Goal: Task Accomplishment & Management: Use online tool/utility

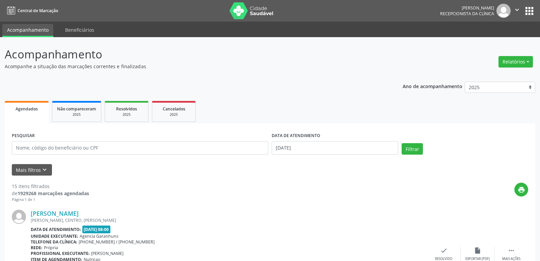
click at [518, 57] on button "Relatórios" at bounding box center [516, 61] width 34 height 11
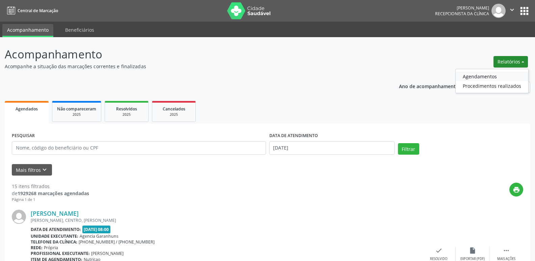
click at [472, 76] on link "Agendamentos" at bounding box center [492, 76] width 73 height 9
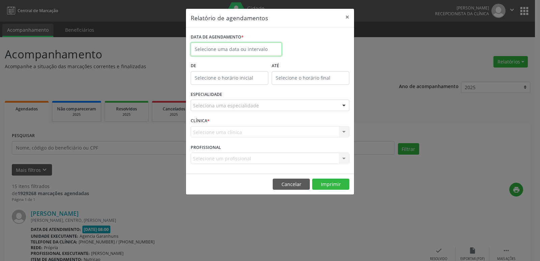
click at [230, 46] on input "text" at bounding box center [236, 50] width 91 height 14
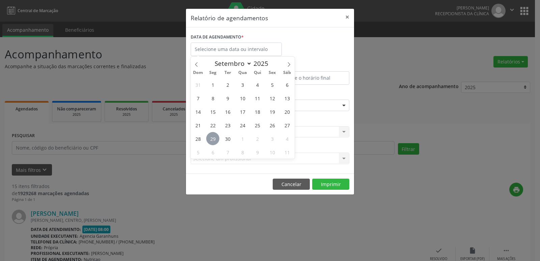
click at [210, 139] on span "29" at bounding box center [212, 138] width 13 height 13
type input "[DATE]"
click at [210, 139] on span "29" at bounding box center [212, 138] width 13 height 13
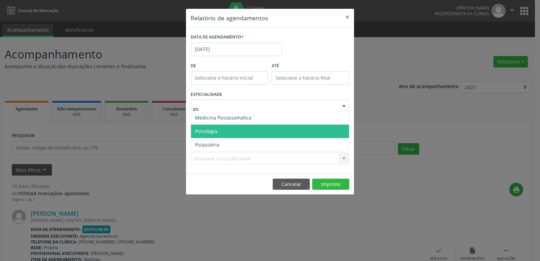
click at [207, 129] on span "Psicologia" at bounding box center [206, 131] width 22 height 6
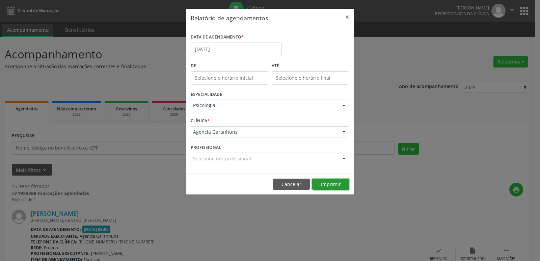
click at [332, 182] on button "Imprimir" at bounding box center [330, 184] width 37 height 11
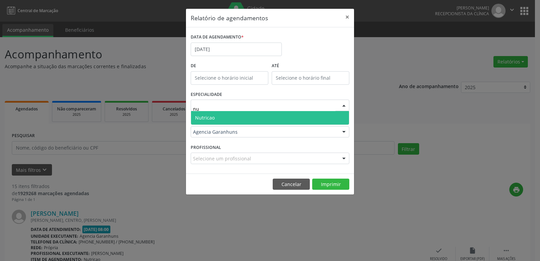
type input "nut"
click at [206, 118] on span "Nutricao" at bounding box center [205, 117] width 20 height 6
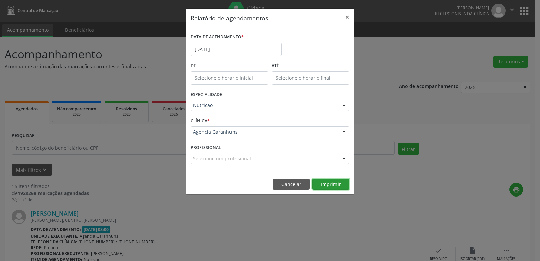
click at [322, 183] on button "Imprimir" at bounding box center [330, 184] width 37 height 11
click at [432, 58] on div "Relatório de agendamentos × DATA DE AGENDAMENTO * [DATE] De ATÉ ESPECIALIDADE N…" at bounding box center [270, 130] width 540 height 261
